Goal: Task Accomplishment & Management: Use online tool/utility

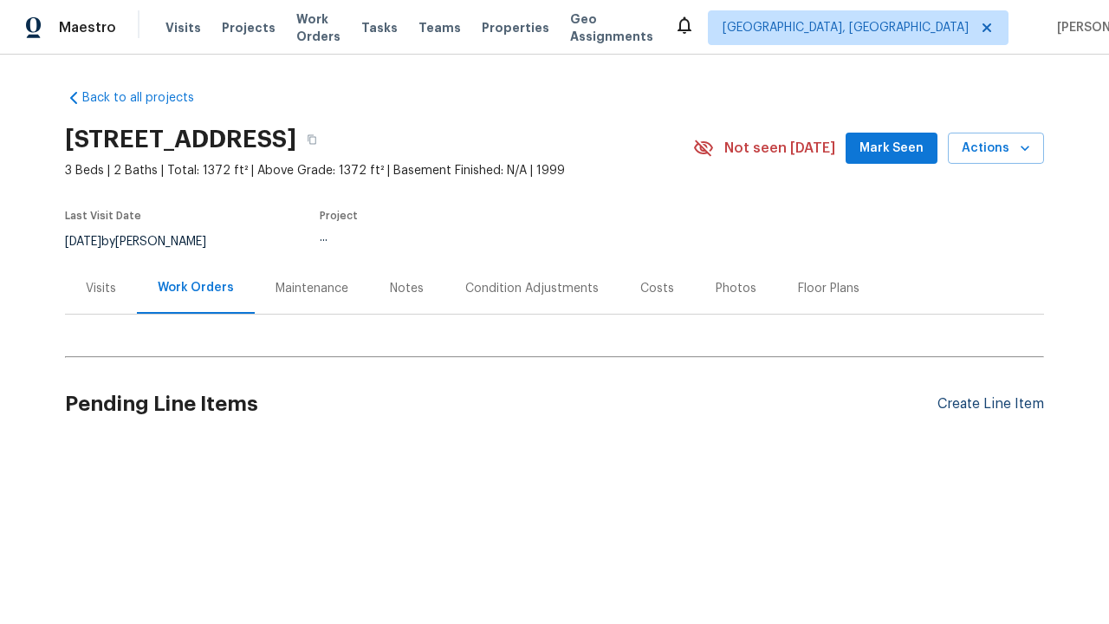
click at [983, 404] on div "Create Line Item" at bounding box center [990, 404] width 107 height 16
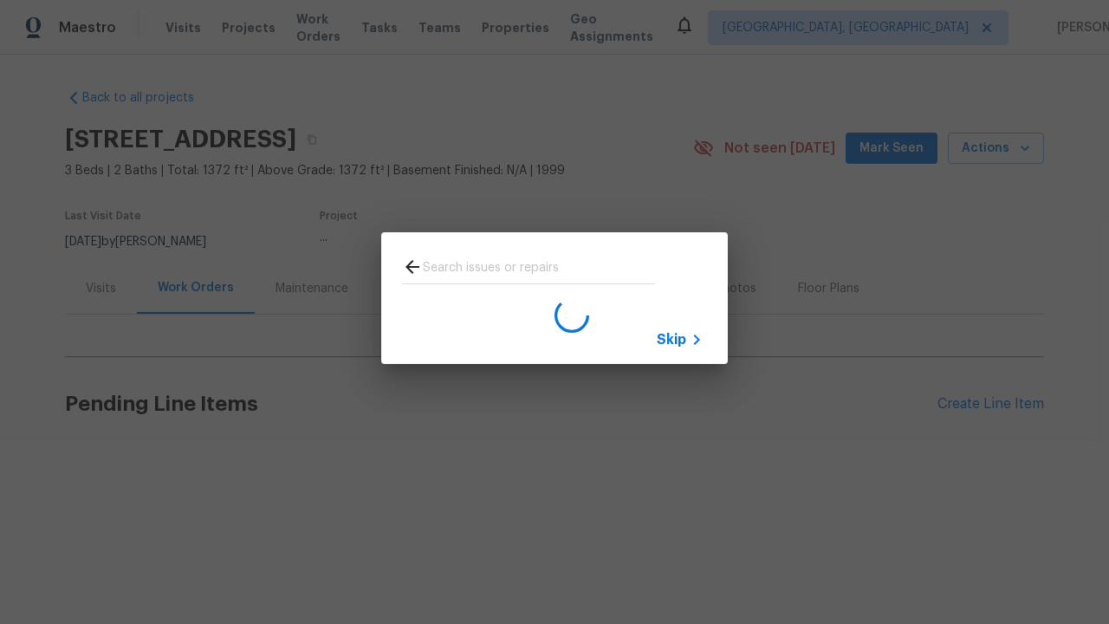
click at [671, 339] on span "Skip" at bounding box center [671, 339] width 29 height 17
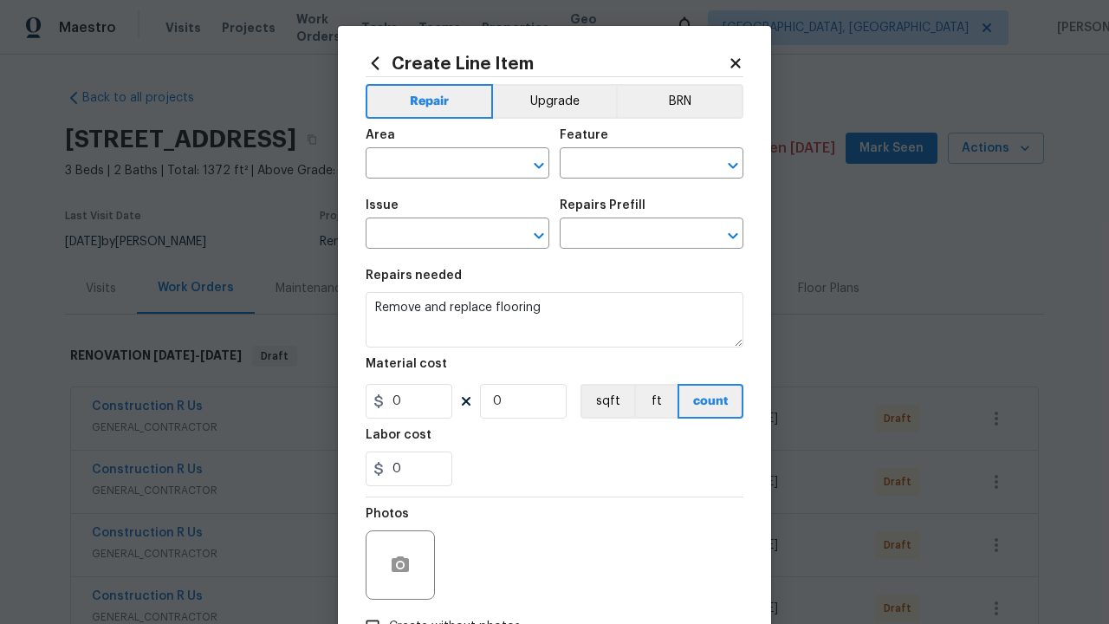
type textarea "Remove and replace flooring"
type input "0"
click at [599, 402] on button "sqft" at bounding box center [607, 401] width 54 height 35
click at [366, 610] on input "Create without photos" at bounding box center [372, 626] width 33 height 33
checkbox input "true"
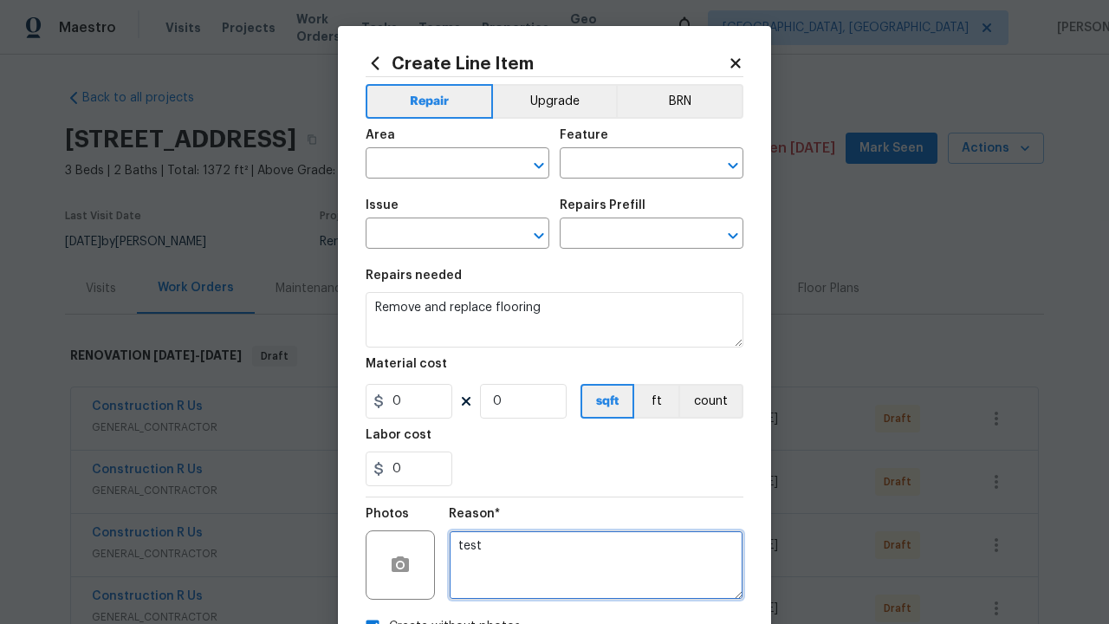
scroll to position [20, 0]
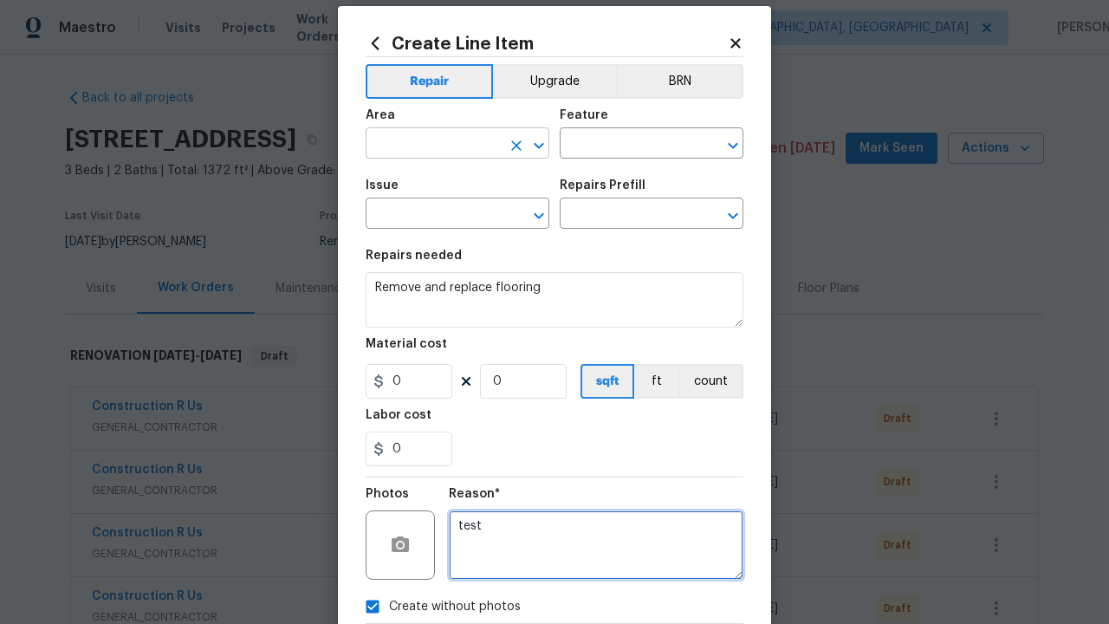
type textarea "test"
click at [426, 145] on input "text" at bounding box center [433, 145] width 135 height 27
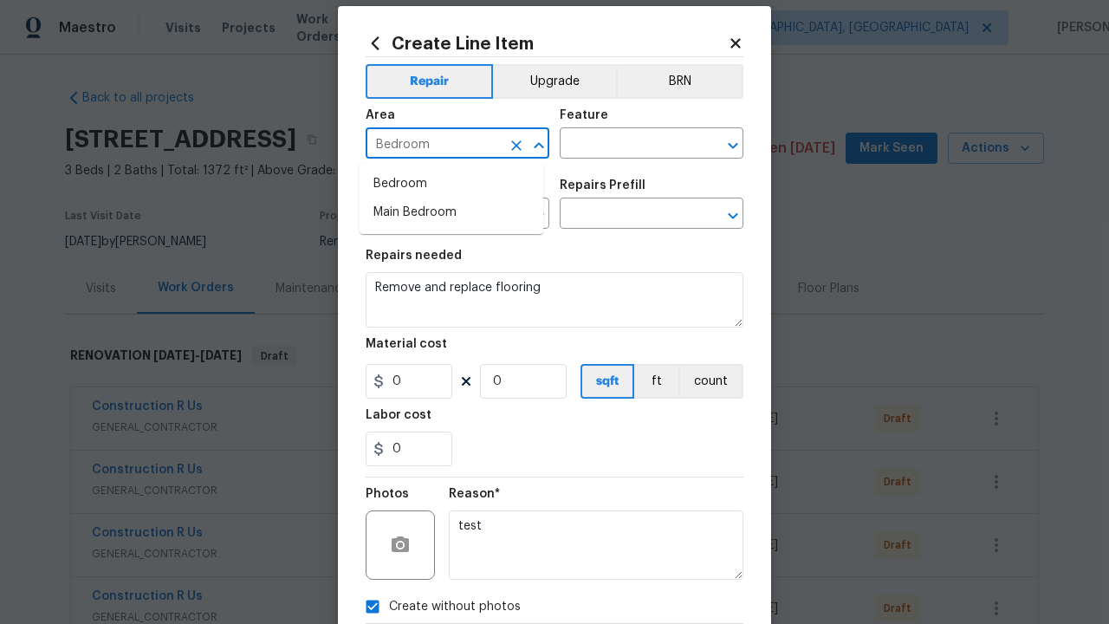
click at [451, 184] on li "Bedroom" at bounding box center [452, 184] width 184 height 29
type input "Bedroom"
click at [620, 145] on input "text" at bounding box center [627, 145] width 135 height 27
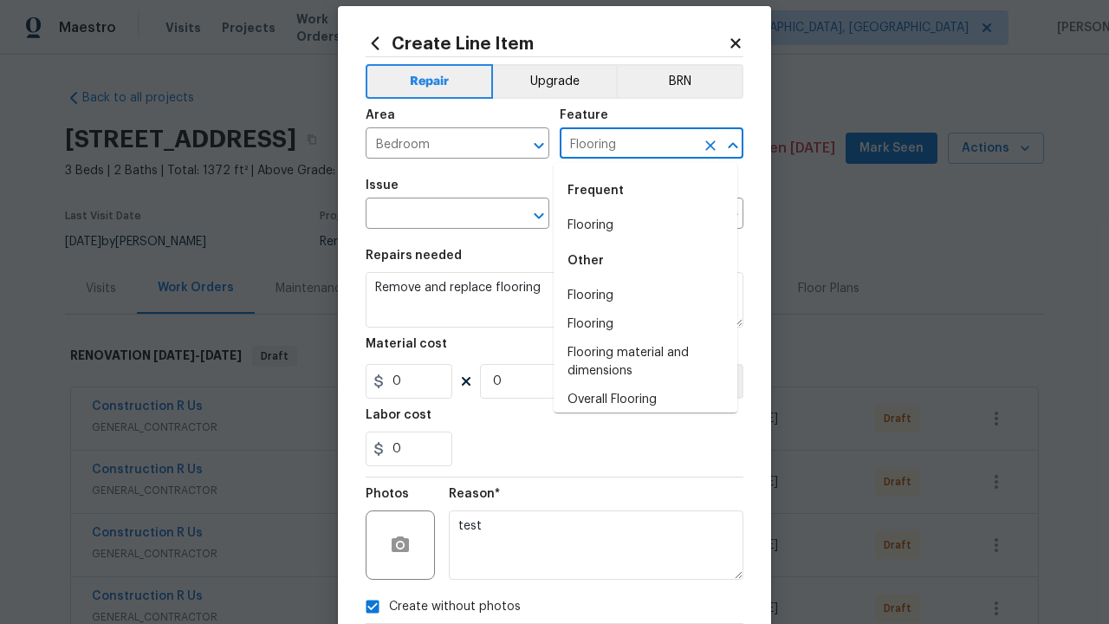
click at [638, 225] on li "Flooring" at bounding box center [646, 225] width 184 height 29
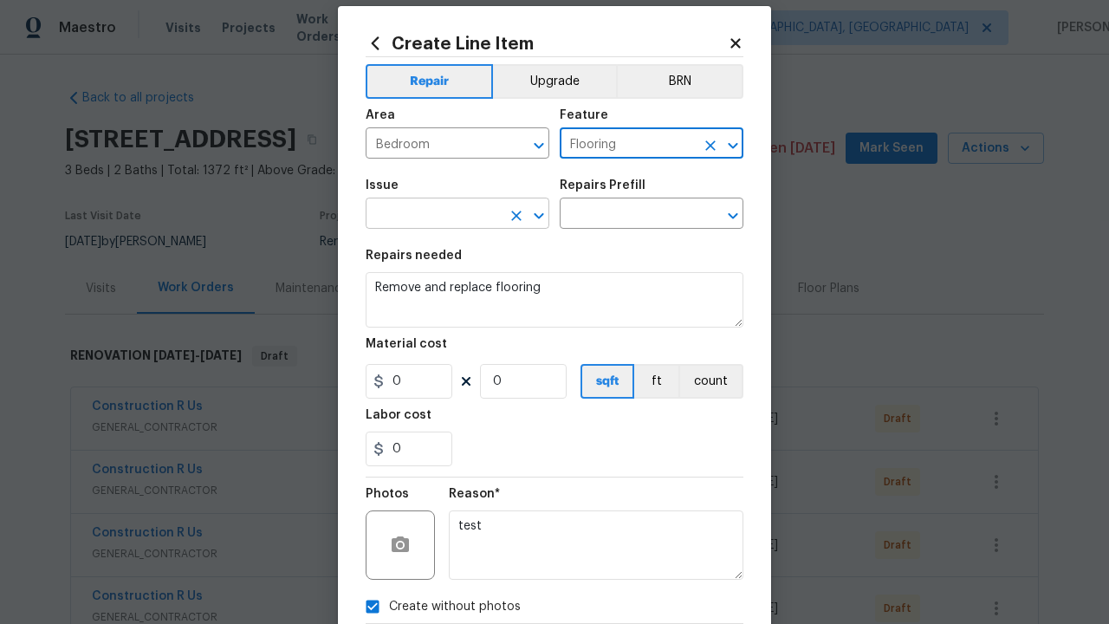
type input "Flooring"
click at [426, 216] on input "text" at bounding box center [433, 215] width 135 height 27
type input "Wallpaper"
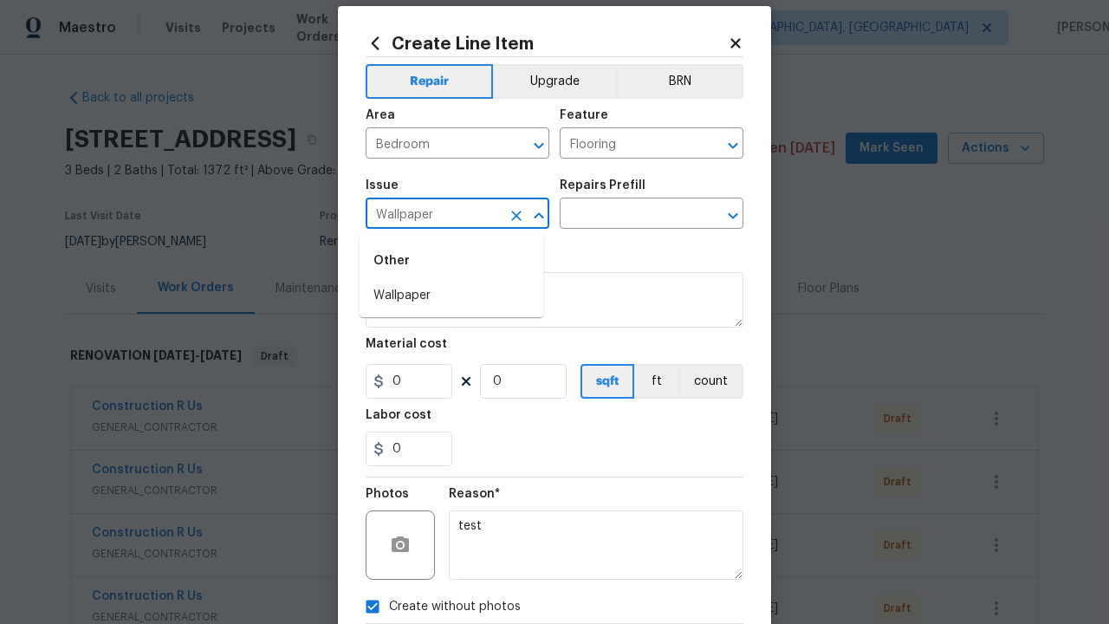
click at [451, 295] on li "Wallpaper" at bounding box center [452, 296] width 184 height 29
